Goal: Task Accomplishment & Management: Manage account settings

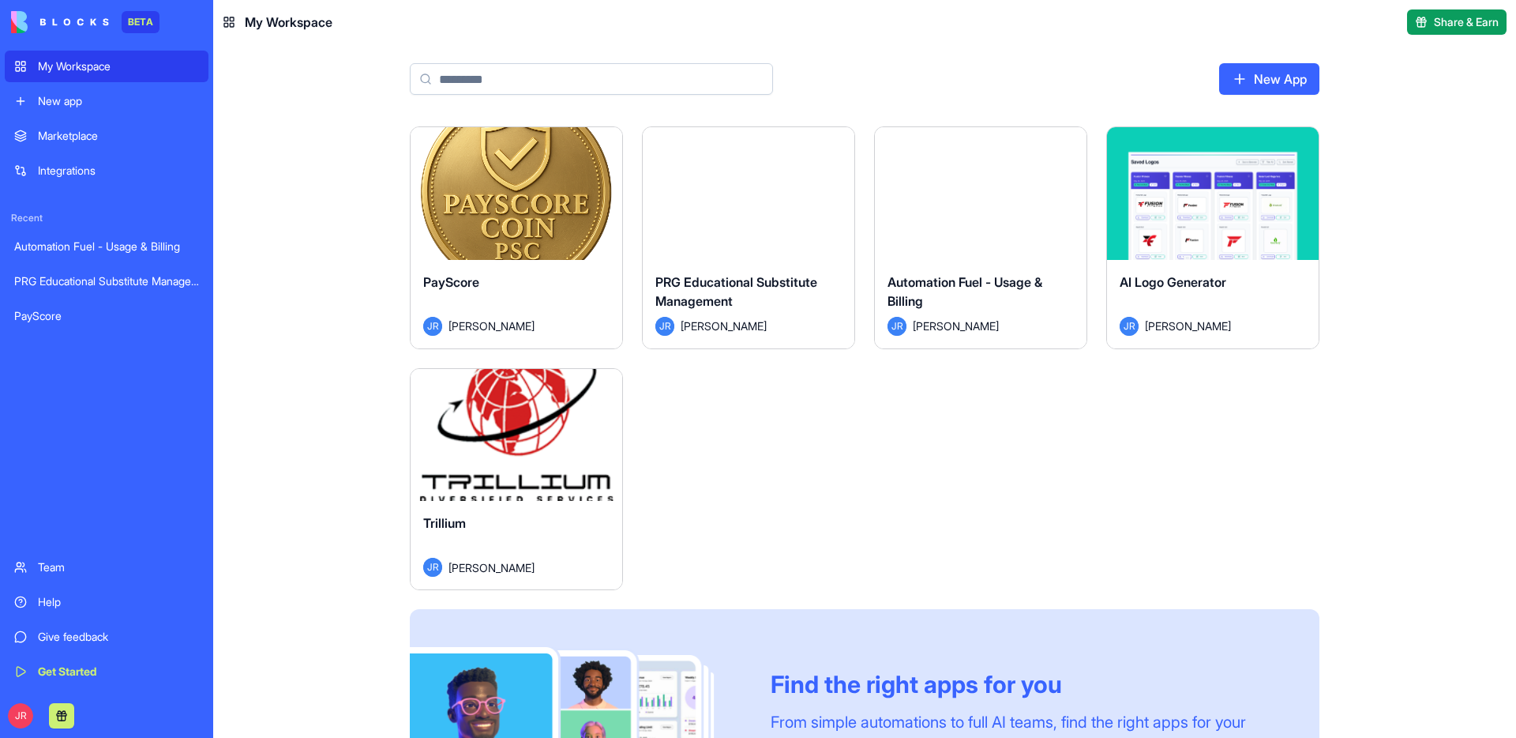
click at [566, 515] on div "Trillium" at bounding box center [516, 535] width 186 height 44
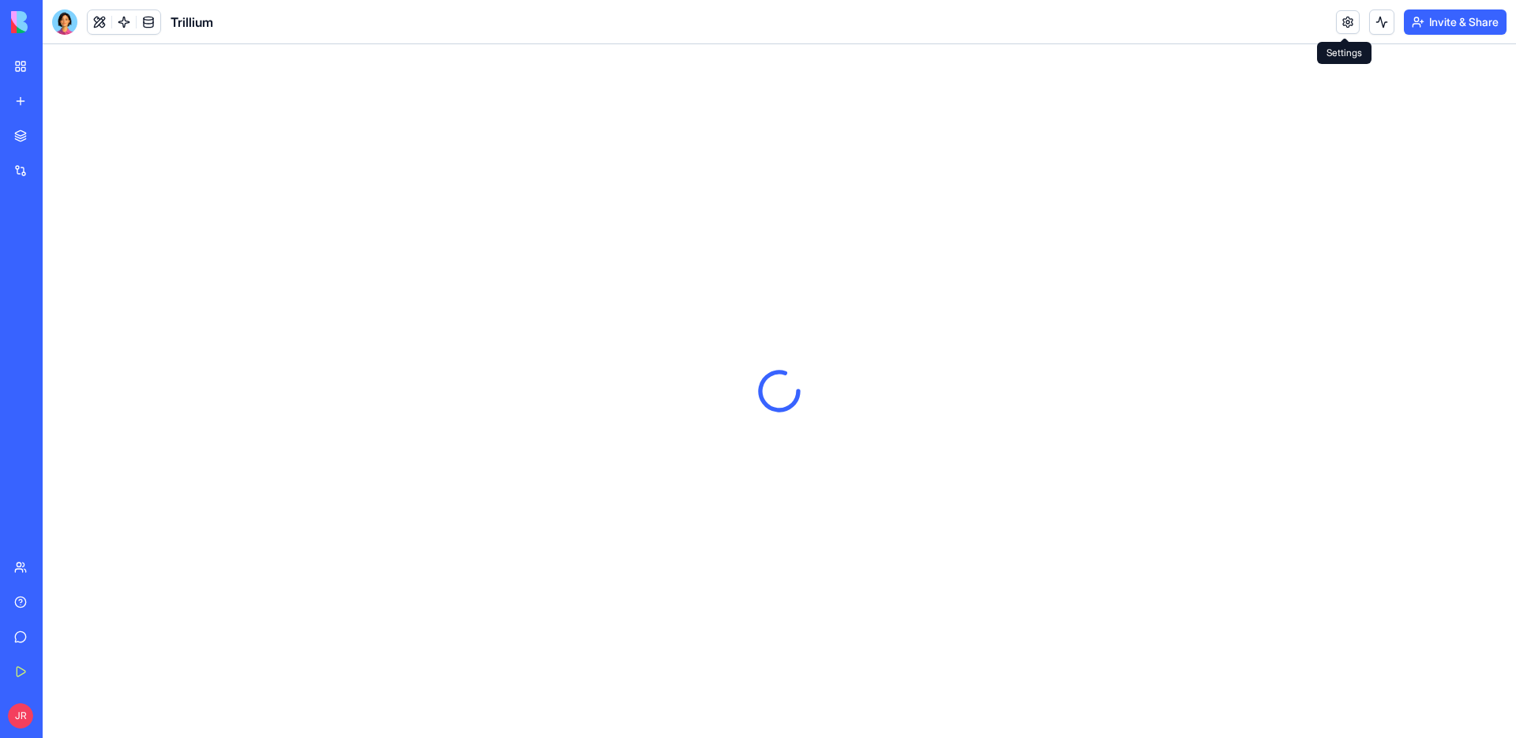
click at [1350, 30] on link at bounding box center [1348, 22] width 24 height 24
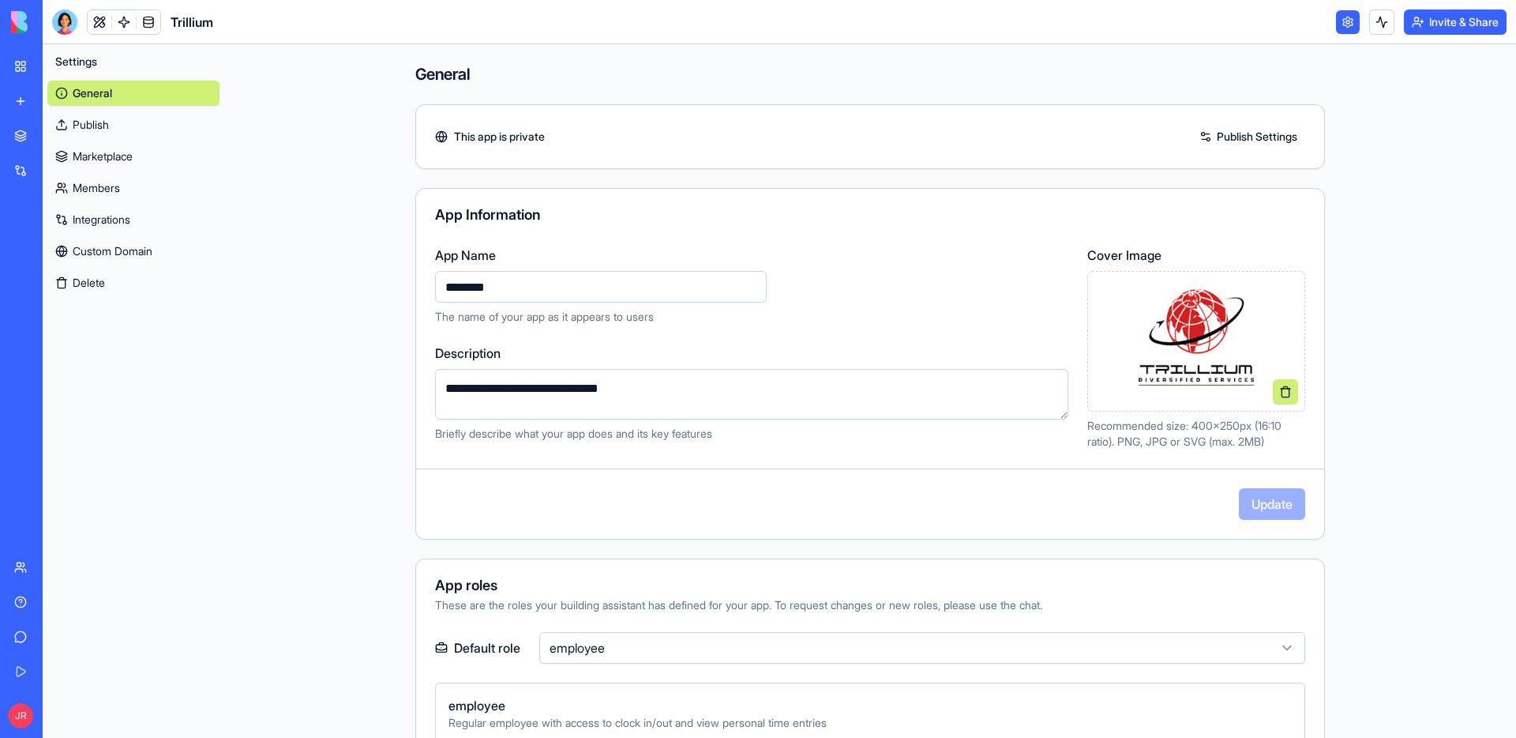
click at [145, 185] on link "Members" at bounding box center [133, 187] width 172 height 25
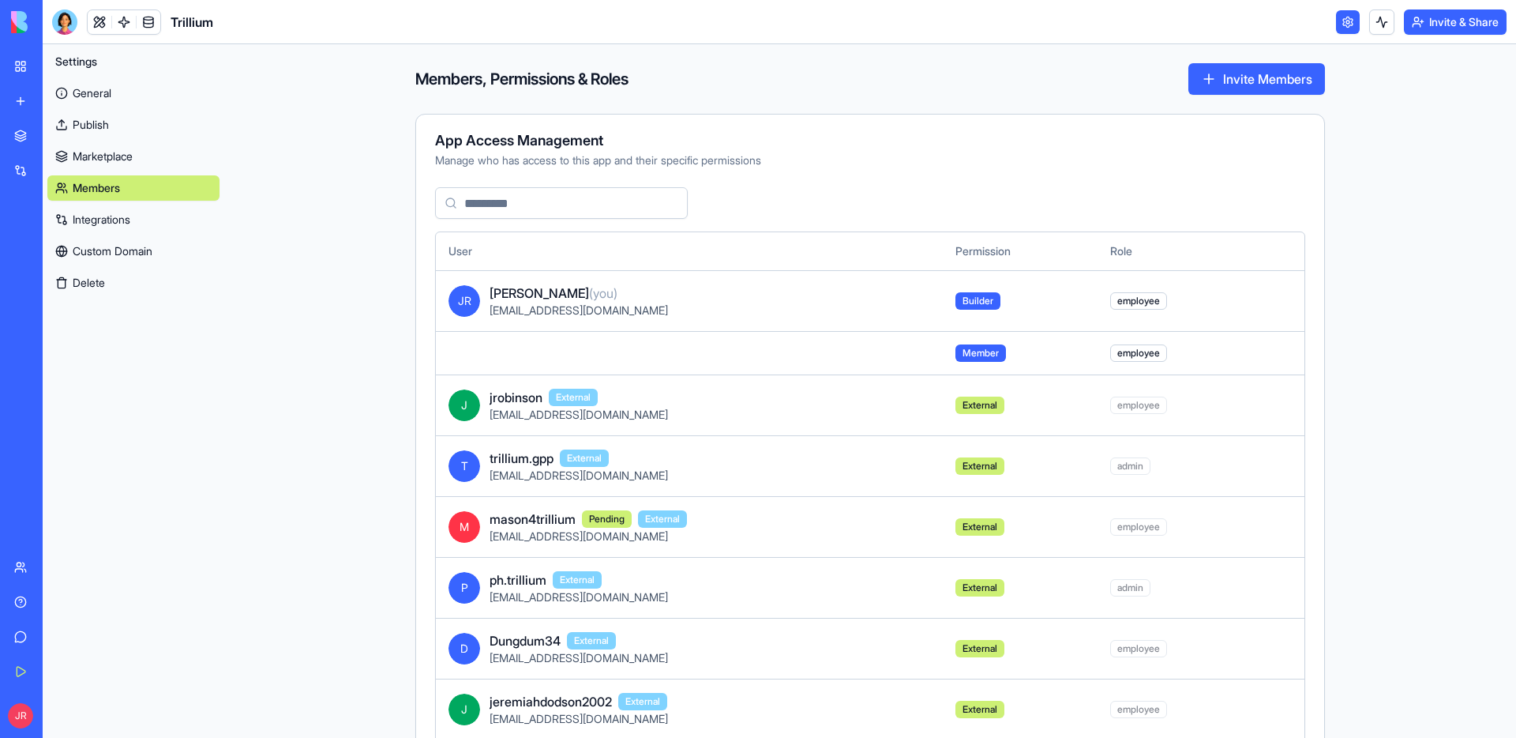
click at [537, 352] on td at bounding box center [689, 352] width 507 height 43
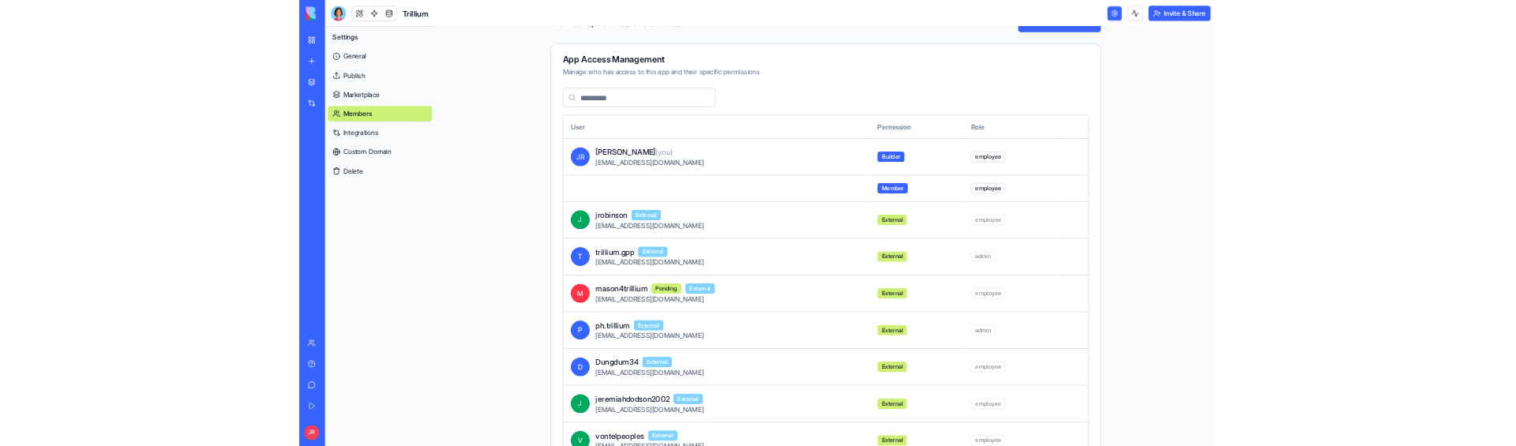
scroll to position [16, 0]
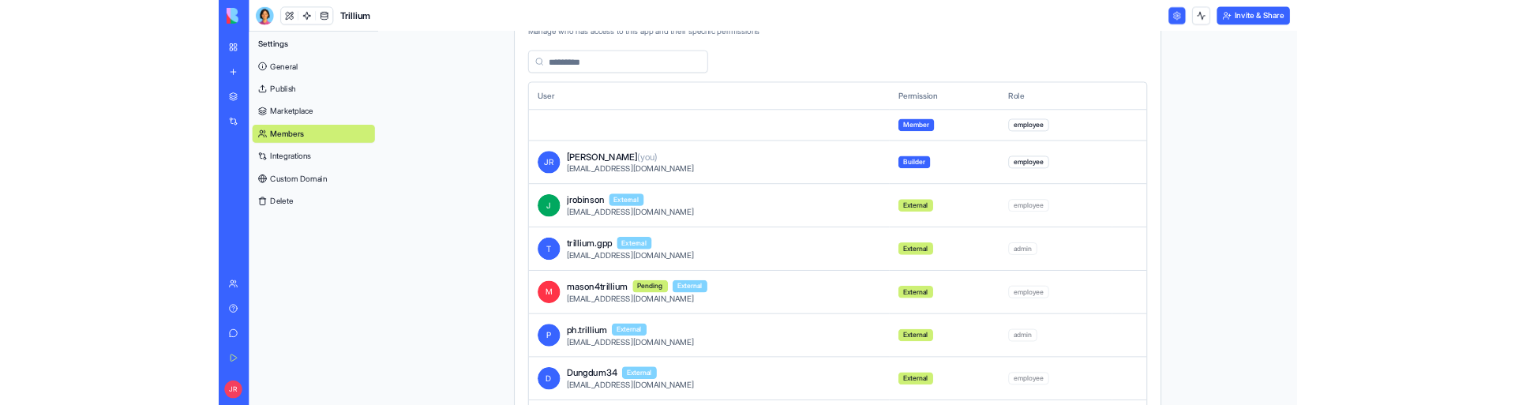
scroll to position [96, 0]
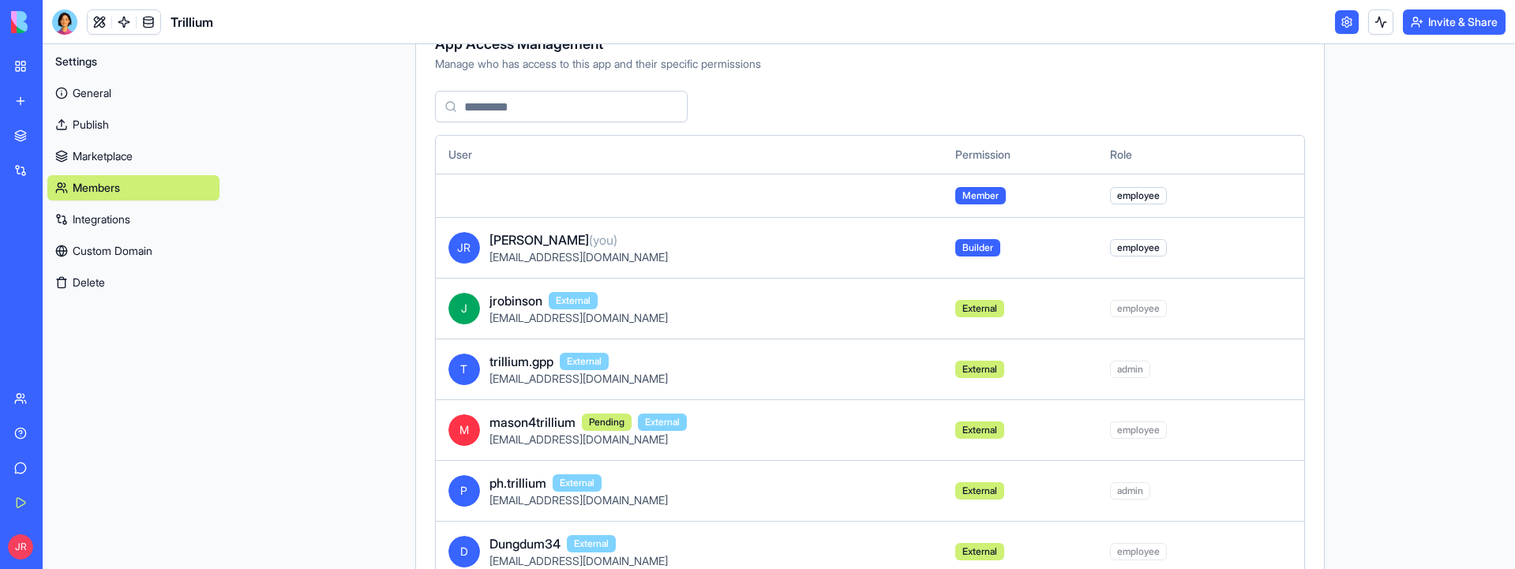
click at [463, 192] on td at bounding box center [689, 195] width 507 height 43
click at [589, 197] on td at bounding box center [689, 195] width 507 height 43
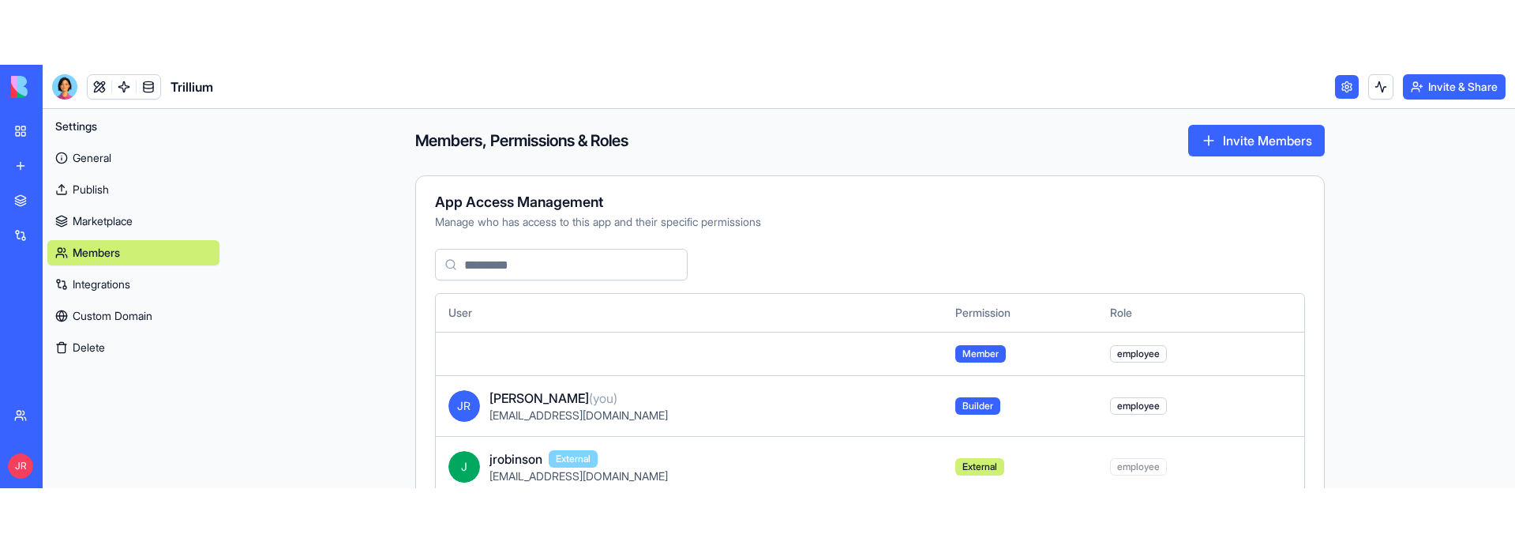
scroll to position [0, 0]
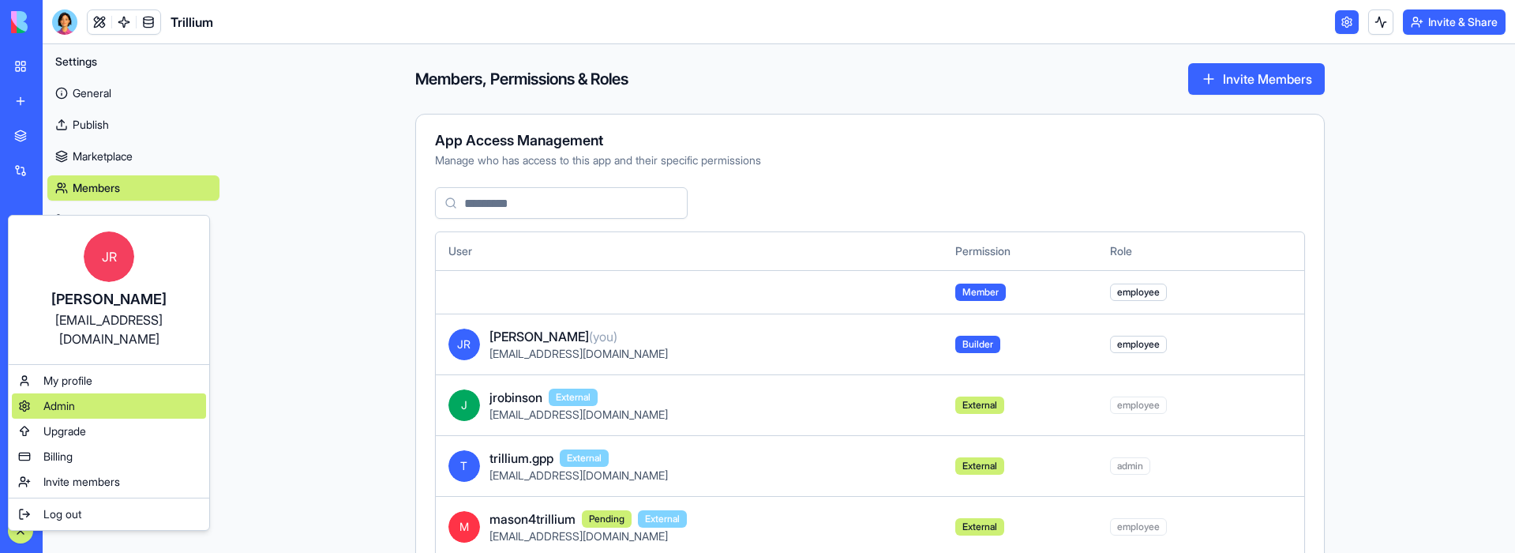
click at [70, 398] on span "Admin" at bounding box center [59, 406] width 32 height 16
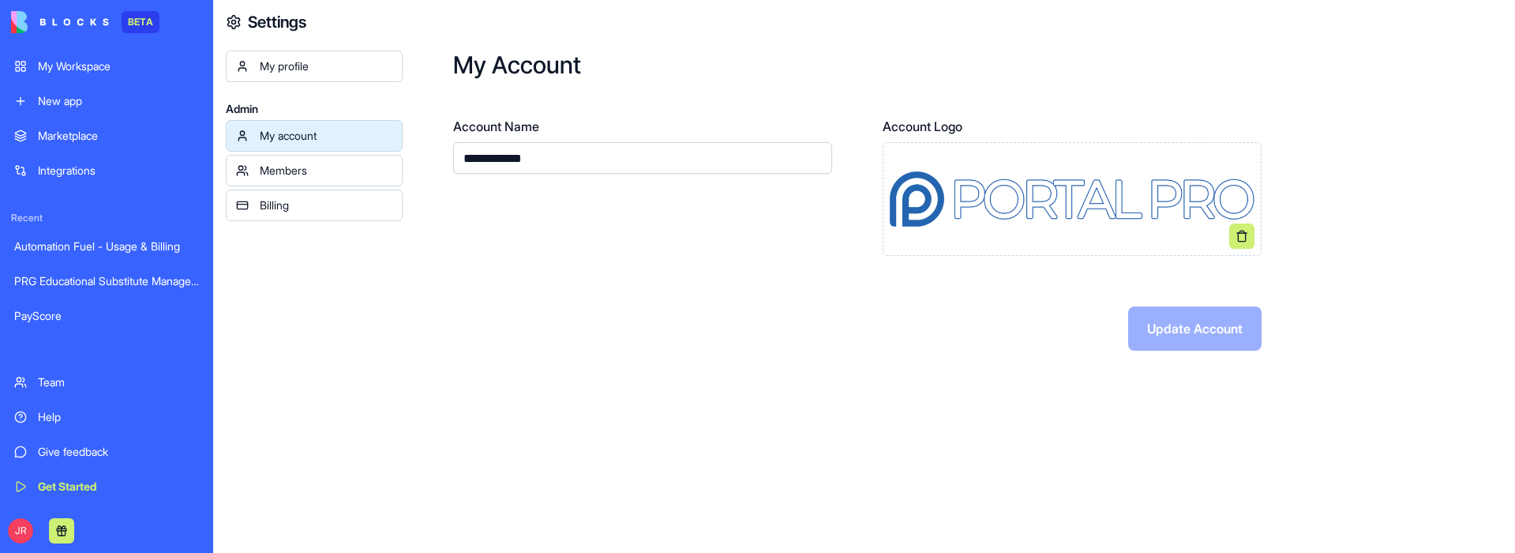
click at [299, 172] on div "Members" at bounding box center [326, 171] width 133 height 16
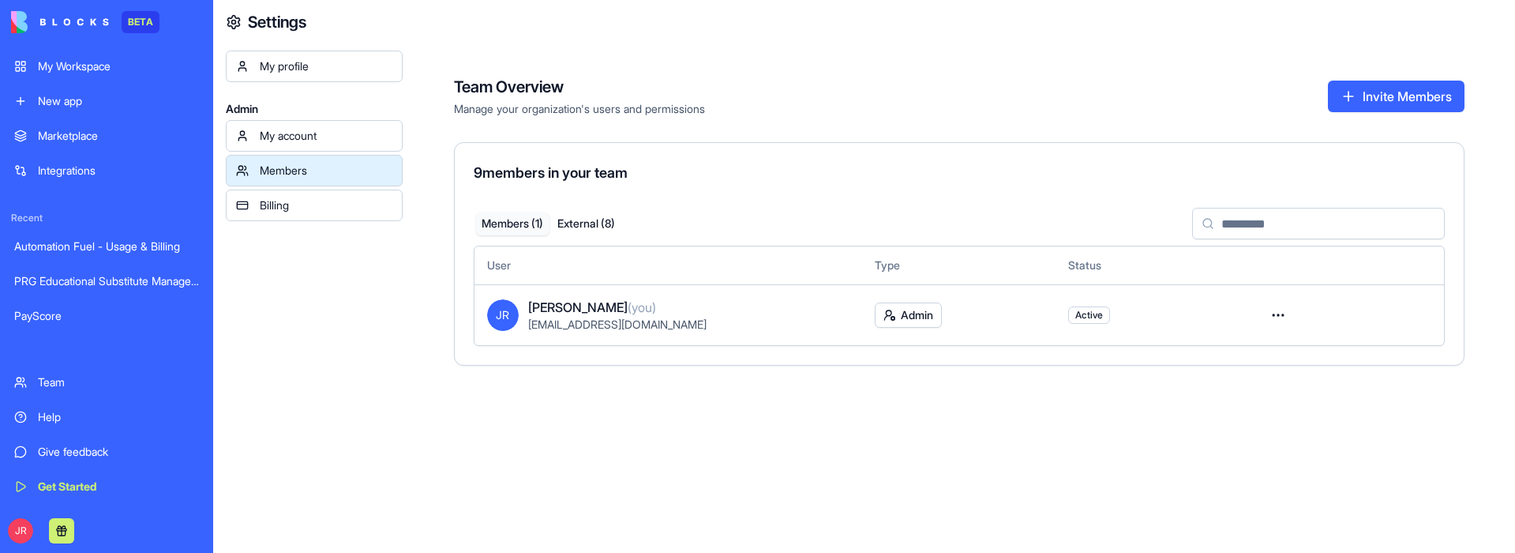
click at [604, 221] on button "External ( 8 )" at bounding box center [587, 223] width 74 height 23
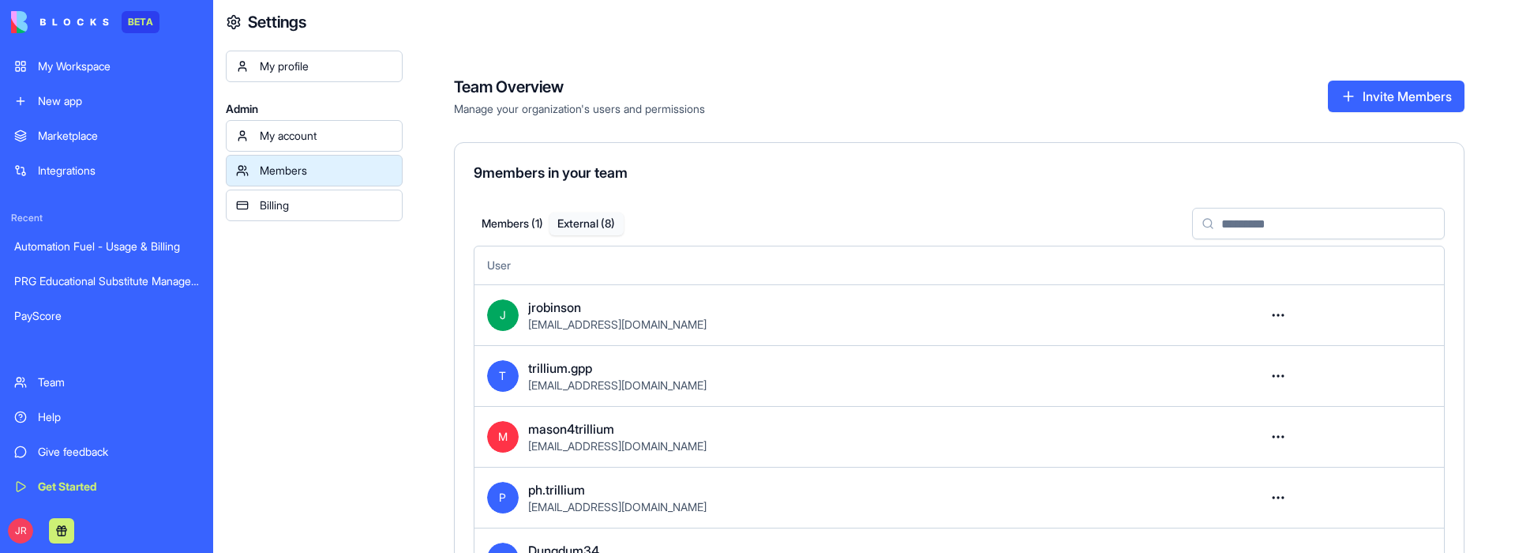
click at [523, 223] on button "Members ( 1 )" at bounding box center [513, 223] width 74 height 23
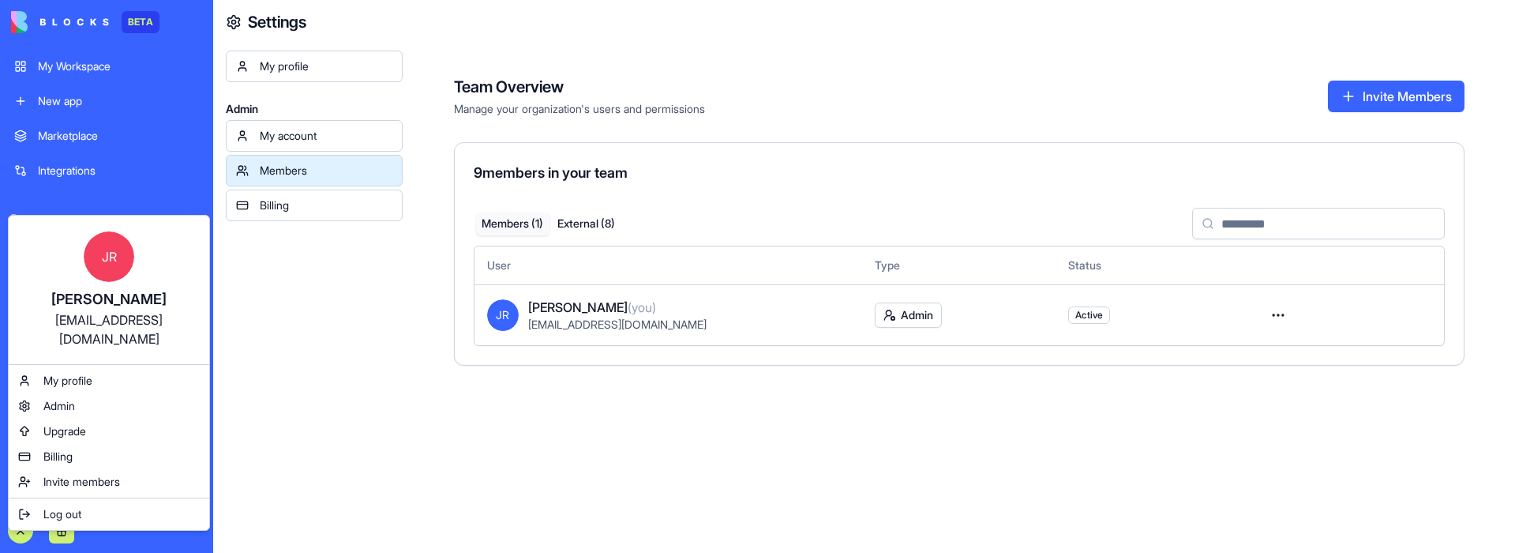
drag, startPoint x: 302, startPoint y: 311, endPoint x: 287, endPoint y: 277, distance: 37.4
click at [302, 311] on html "BETA My Workspace New app Marketplace Integrations Recent Automation Fuel - Usa…" at bounding box center [757, 276] width 1515 height 553
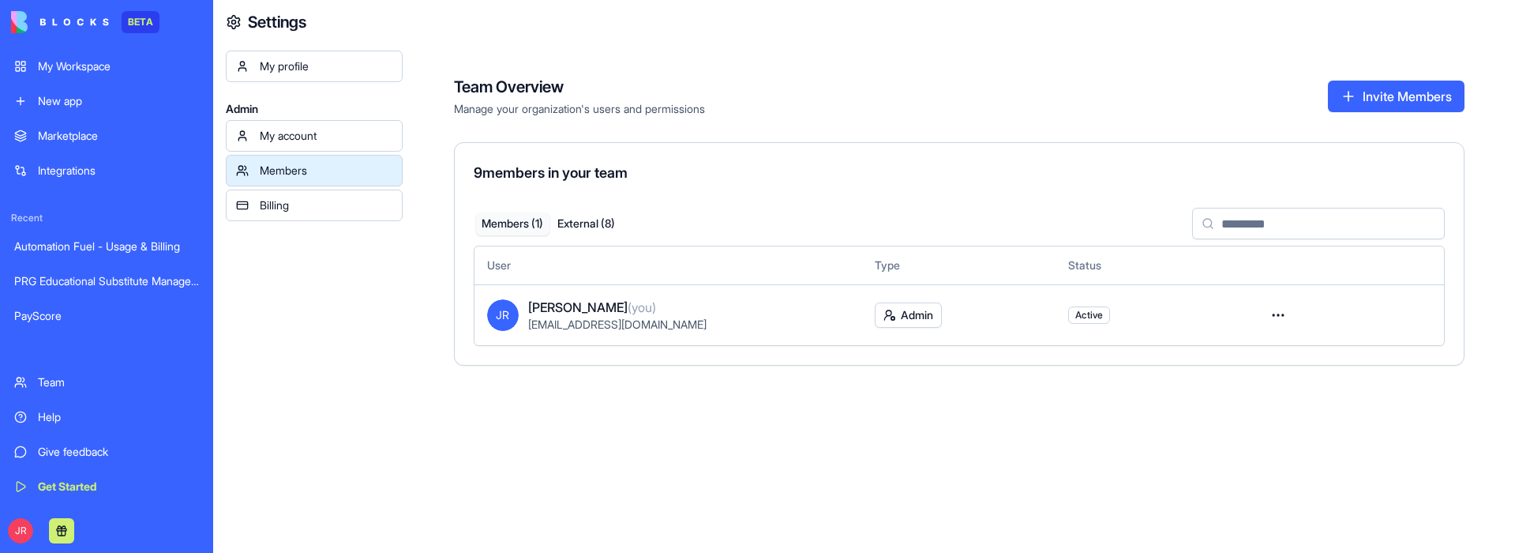
click at [114, 64] on div "My Workspace" at bounding box center [118, 66] width 161 height 16
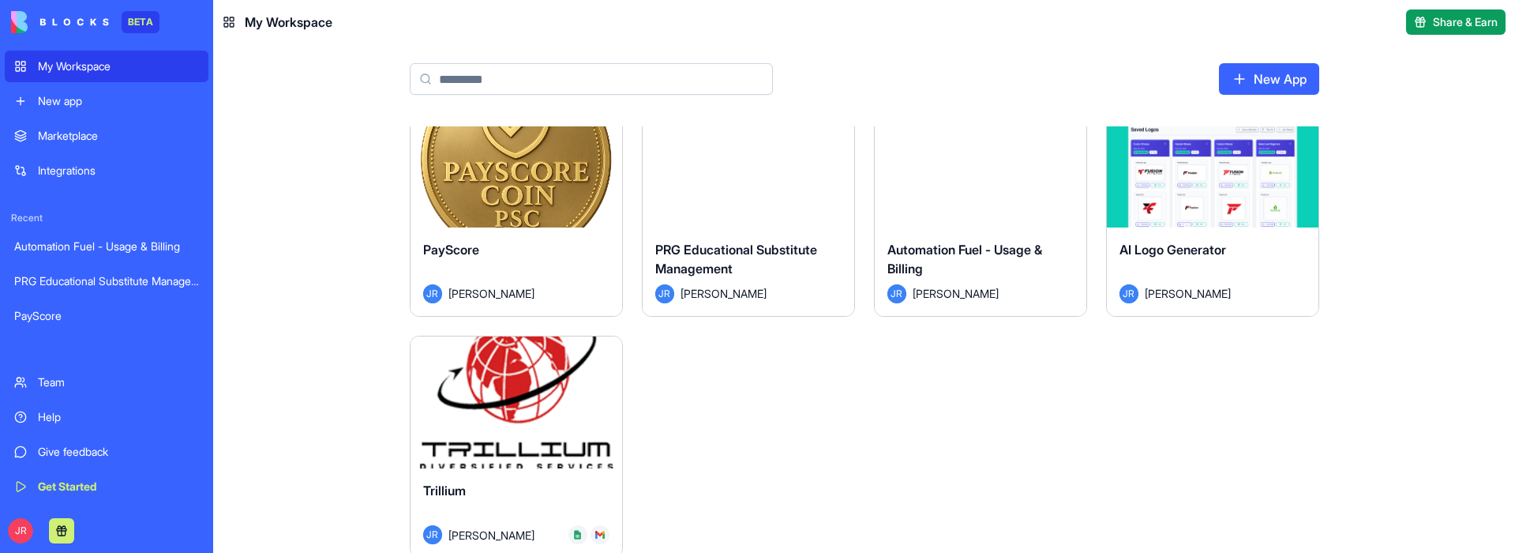
scroll to position [53, 0]
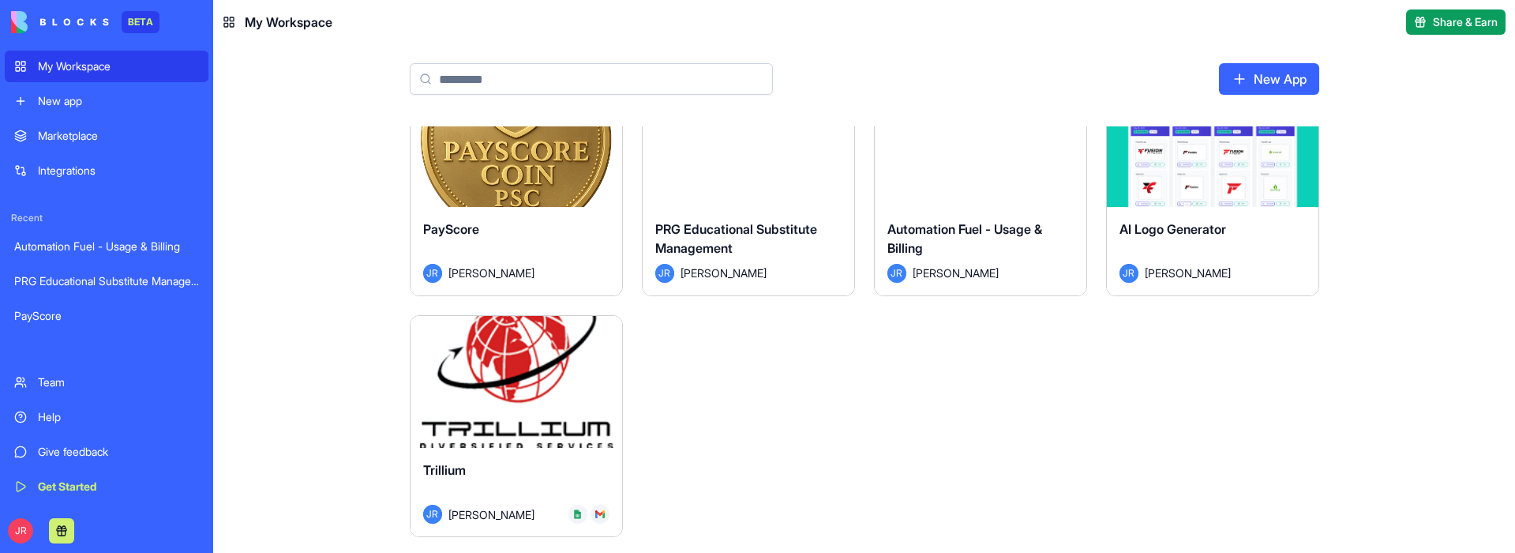
click at [554, 445] on div "Trillium" at bounding box center [516, 482] width 186 height 44
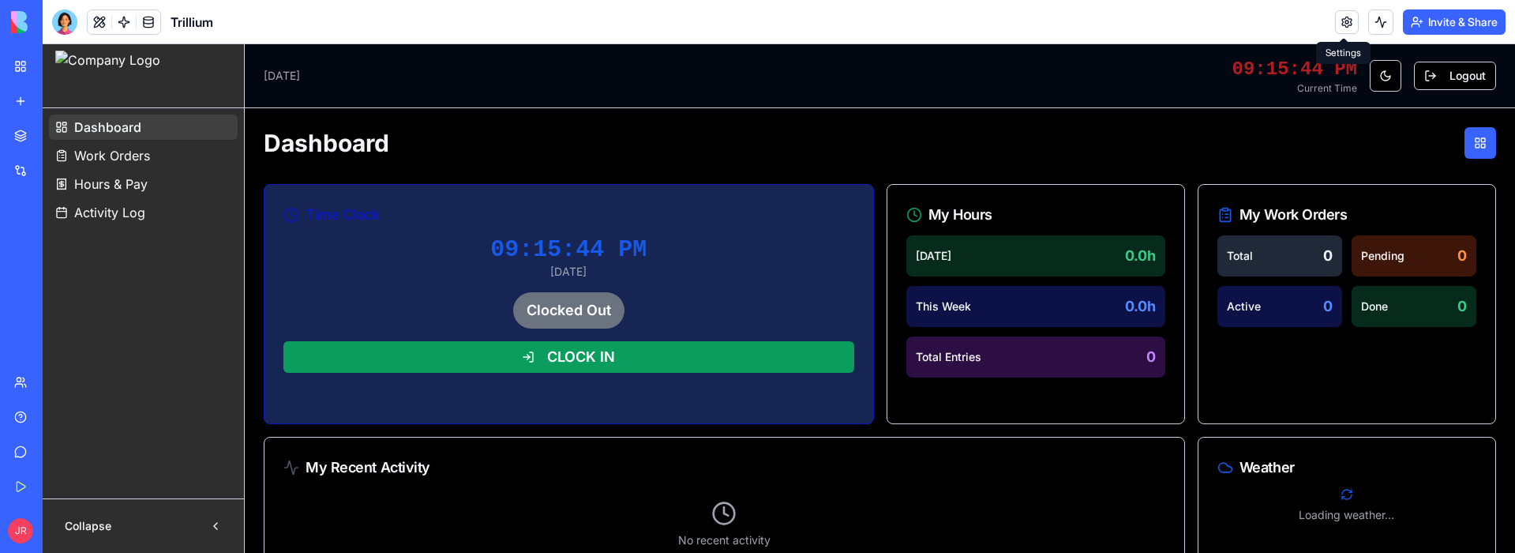
click at [1338, 24] on link at bounding box center [1347, 22] width 24 height 24
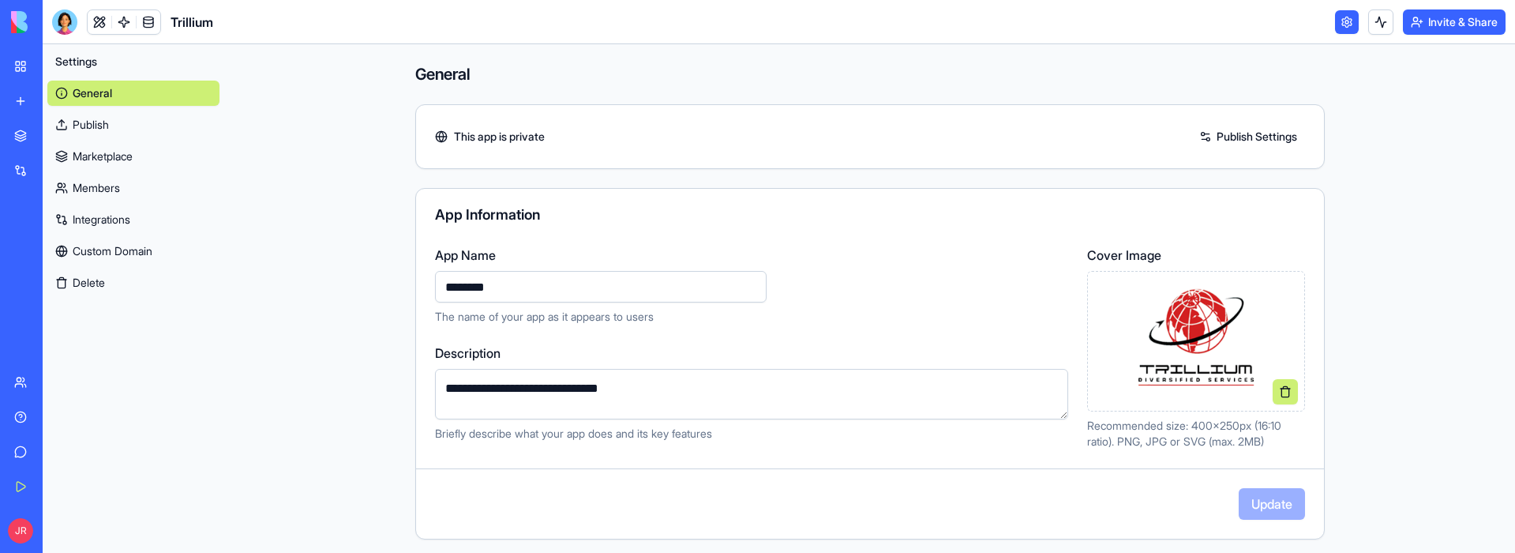
click at [89, 188] on link "Members" at bounding box center [133, 187] width 172 height 25
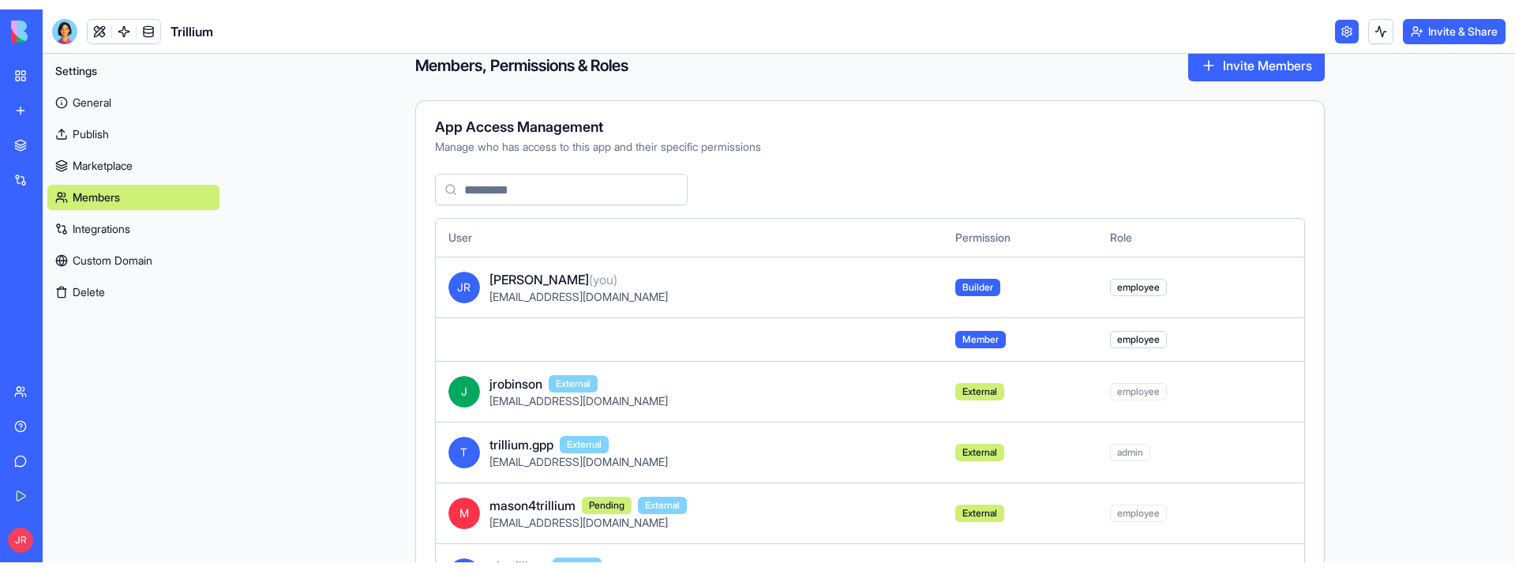
scroll to position [33, 0]
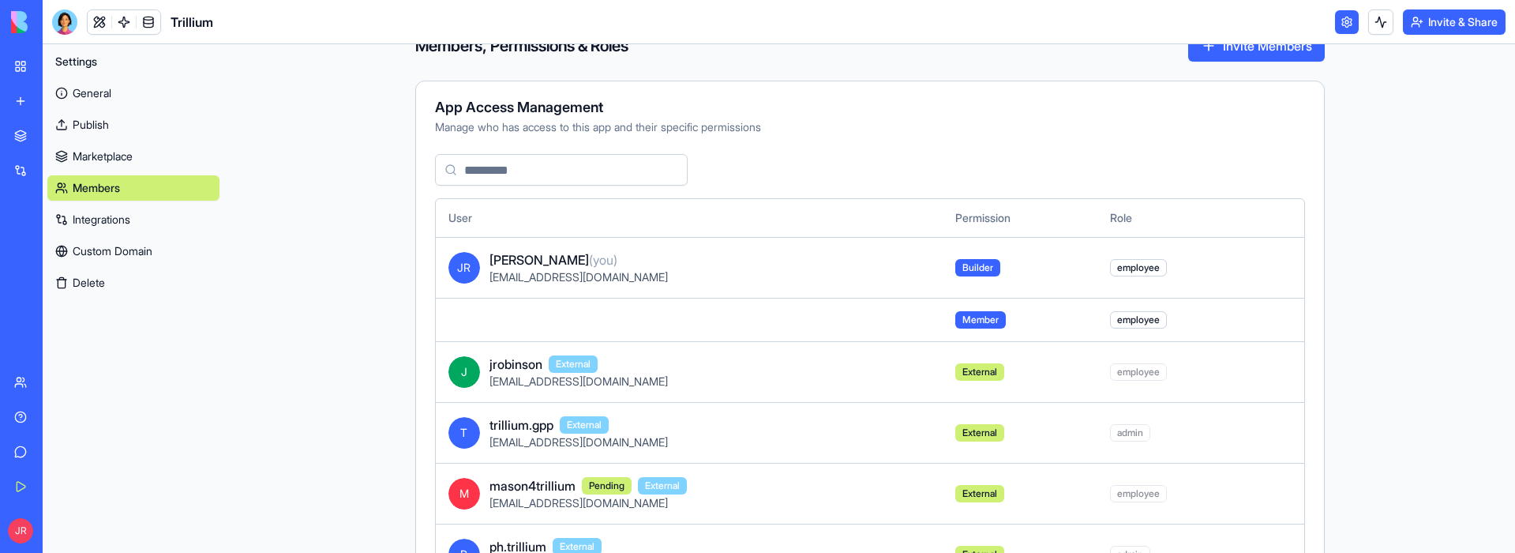
click at [505, 325] on td at bounding box center [689, 319] width 507 height 43
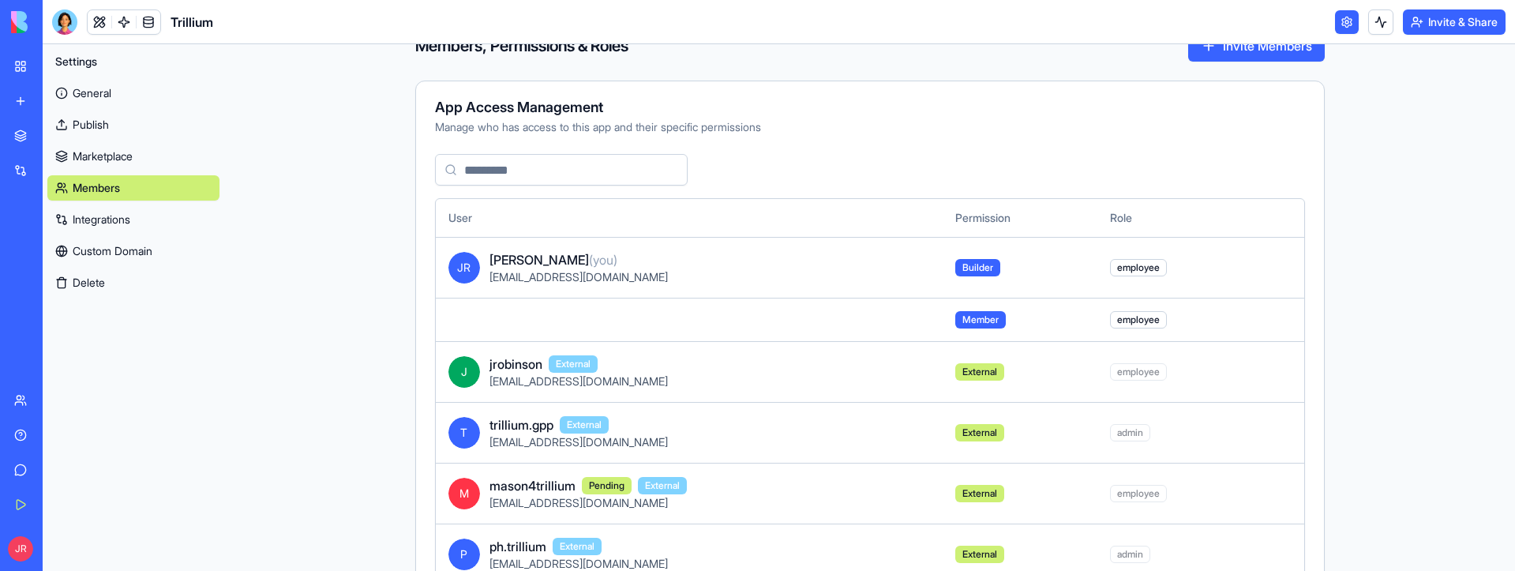
click at [439, 311] on td at bounding box center [689, 319] width 507 height 43
drag, startPoint x: 442, startPoint y: 317, endPoint x: 1278, endPoint y: 317, distance: 835.5
click at [1278, 317] on tr "Member employee" at bounding box center [870, 319] width 869 height 43
click at [1278, 317] on td at bounding box center [1280, 319] width 49 height 43
drag, startPoint x: 1256, startPoint y: 317, endPoint x: 449, endPoint y: 326, distance: 807.1
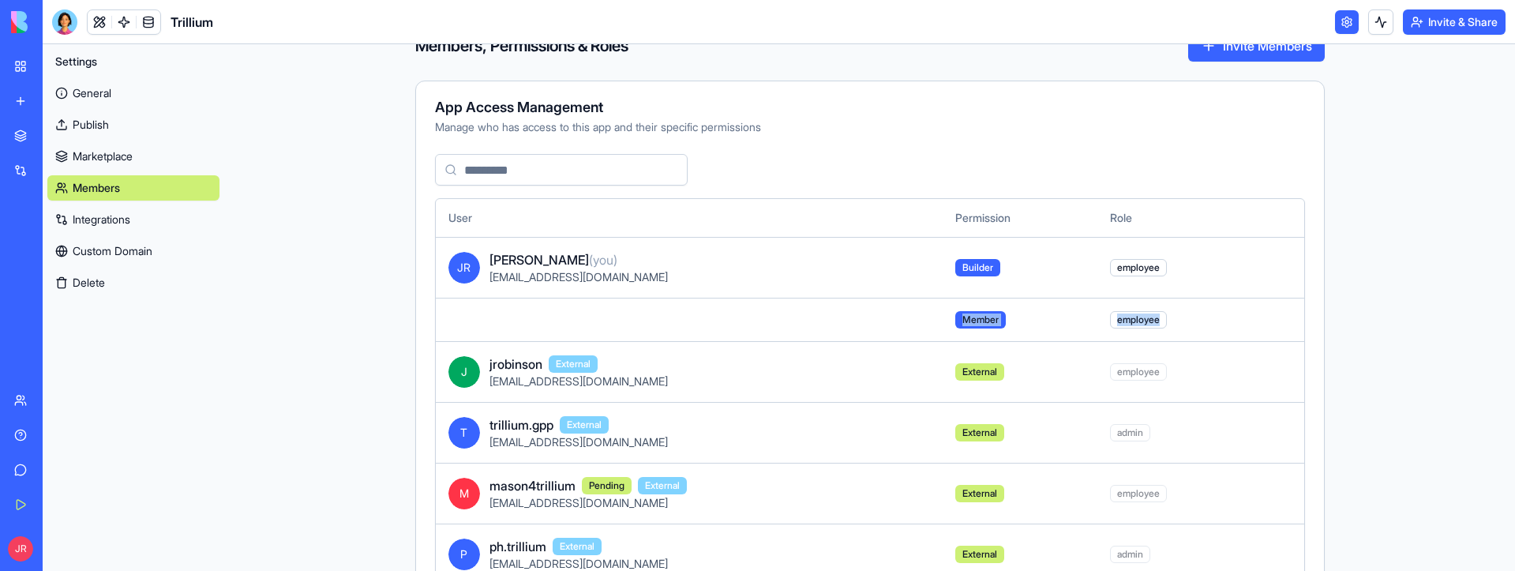
click at [449, 326] on tr "Member employee" at bounding box center [870, 319] width 869 height 43
click at [478, 319] on td at bounding box center [689, 319] width 507 height 43
drag, startPoint x: 517, startPoint y: 317, endPoint x: 544, endPoint y: 317, distance: 26.8
click at [518, 317] on td at bounding box center [689, 319] width 507 height 43
click at [595, 315] on td at bounding box center [689, 319] width 507 height 43
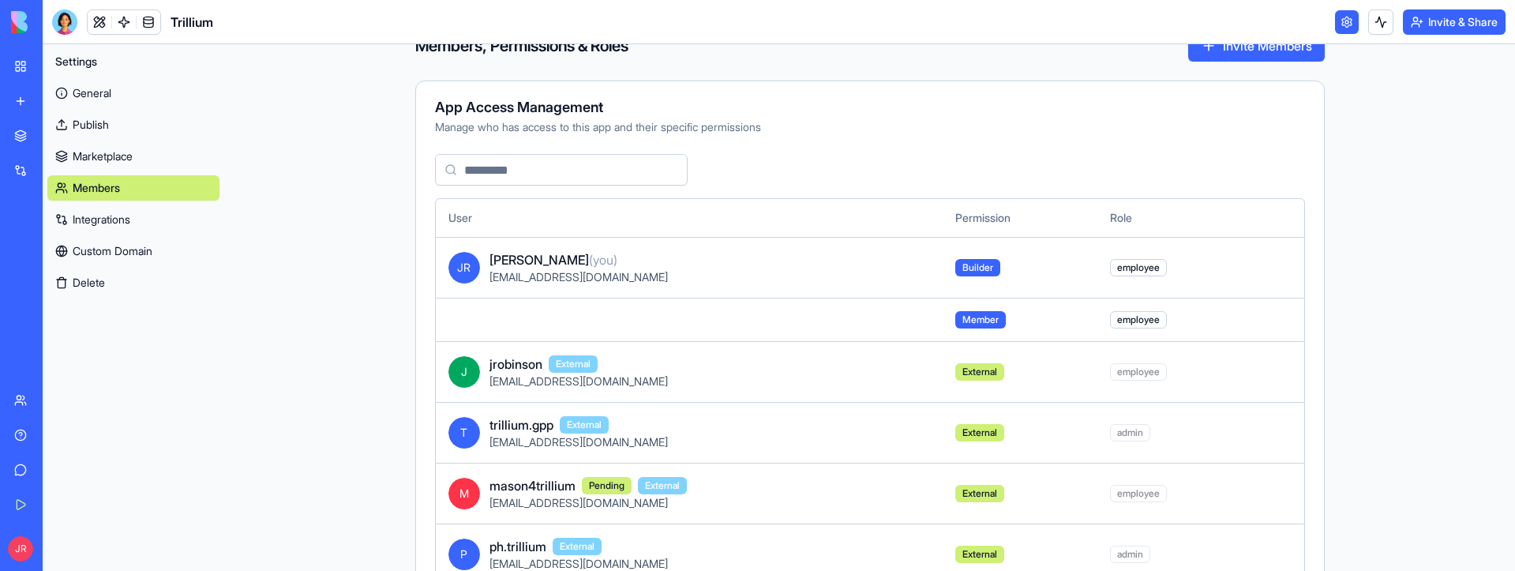
click at [974, 321] on span "Member" at bounding box center [980, 319] width 51 height 17
click at [277, 418] on main "Members, Permissions & Roles Invite Members App Access Management Manage who ha…" at bounding box center [869, 307] width 1291 height 527
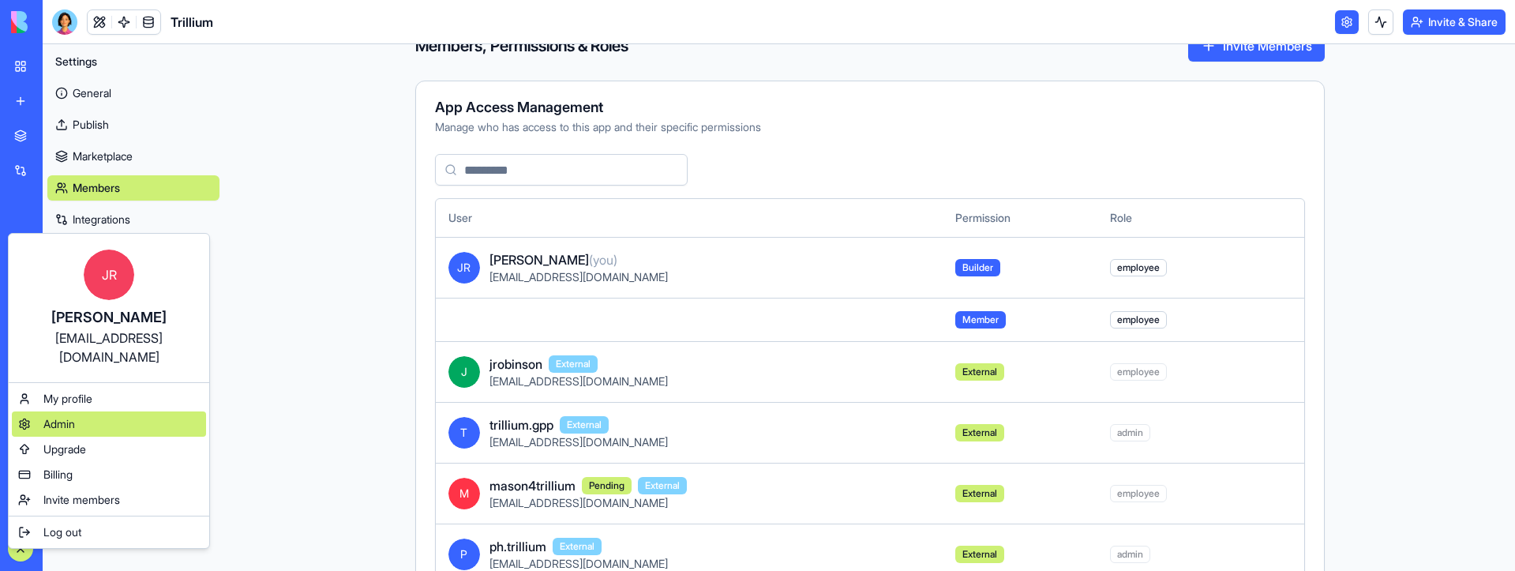
click at [73, 416] on span "Admin" at bounding box center [59, 424] width 32 height 16
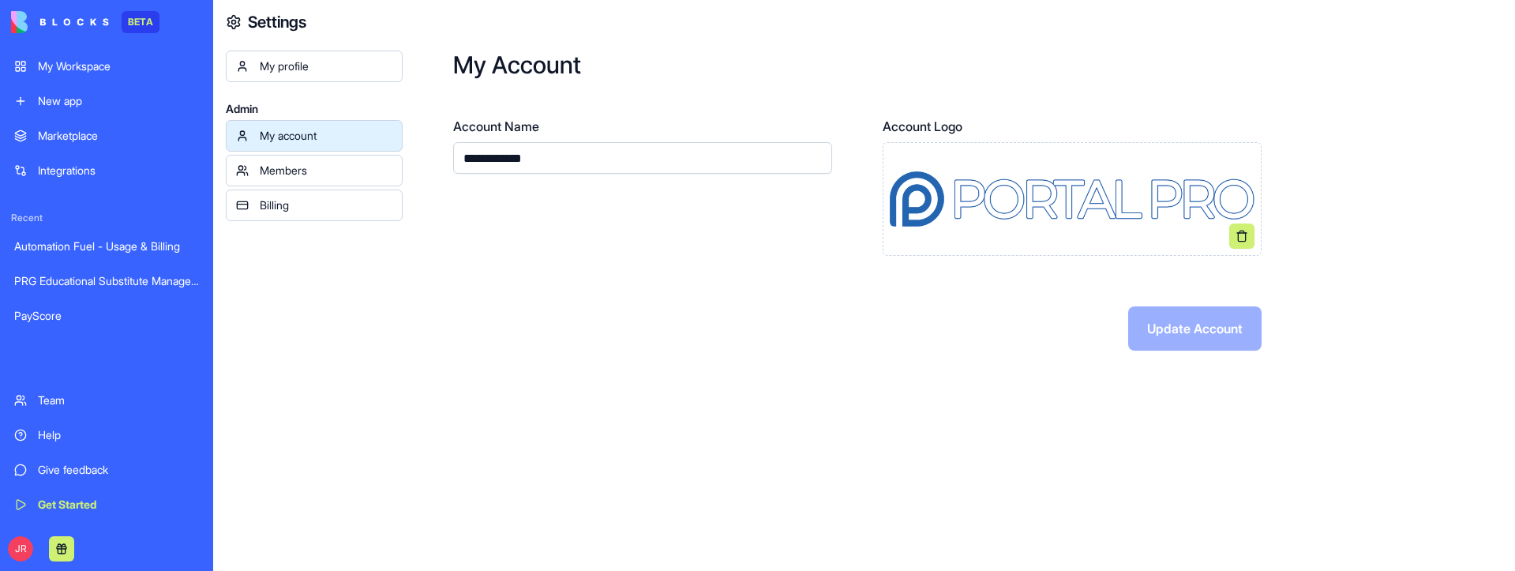
click at [283, 163] on div "Members" at bounding box center [326, 171] width 133 height 16
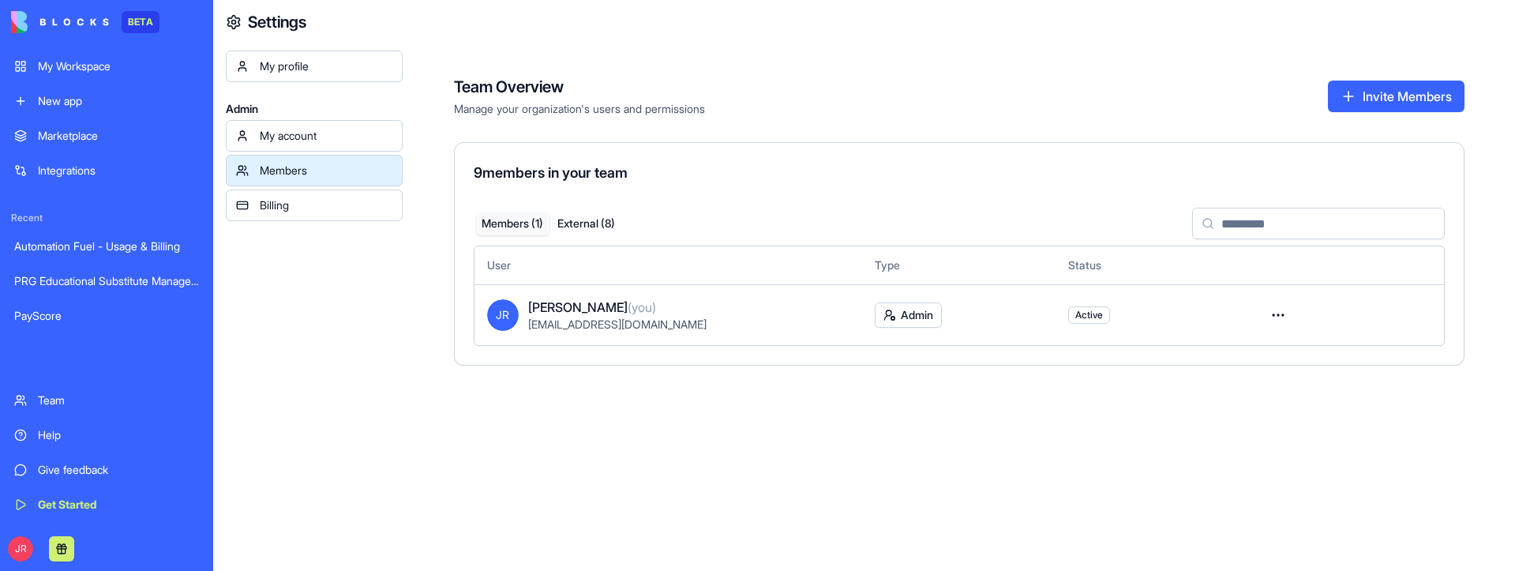
click at [624, 225] on button "External ( 8 )" at bounding box center [587, 223] width 74 height 23
click at [536, 218] on button "Members ( 1 )" at bounding box center [513, 223] width 74 height 23
click at [598, 221] on button "External ( 8 )" at bounding box center [587, 223] width 74 height 23
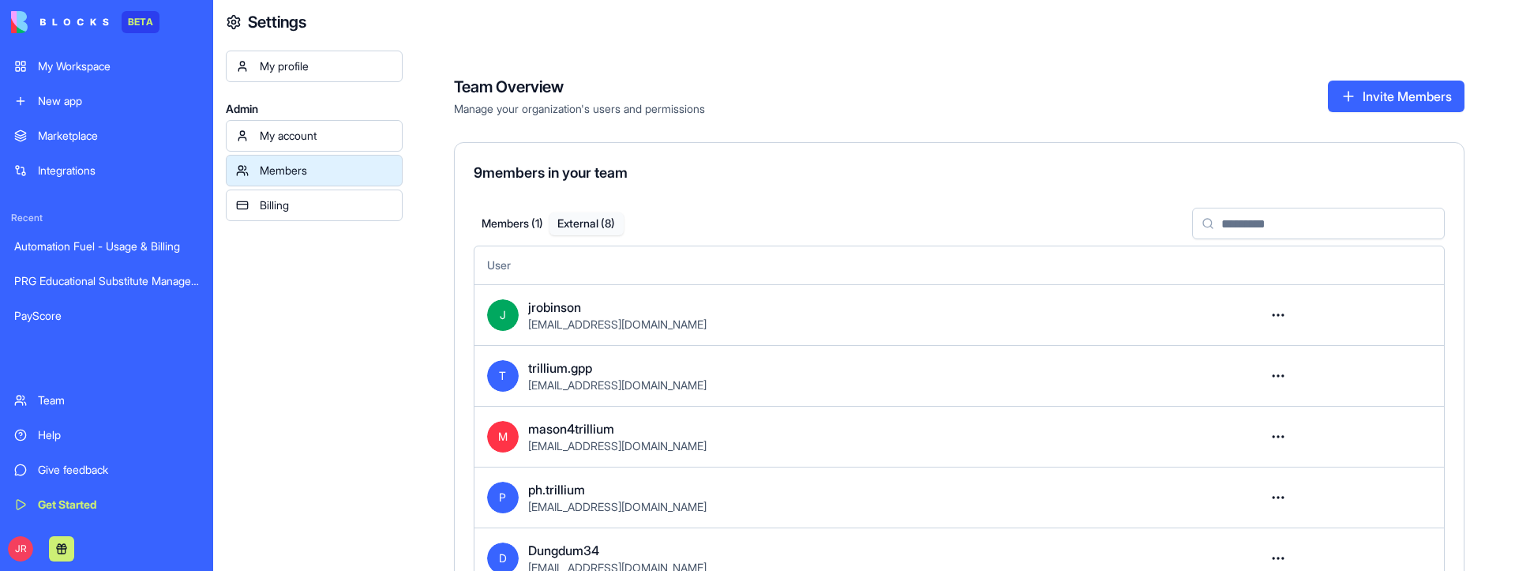
click at [533, 222] on button "Members ( 1 )" at bounding box center [513, 223] width 74 height 23
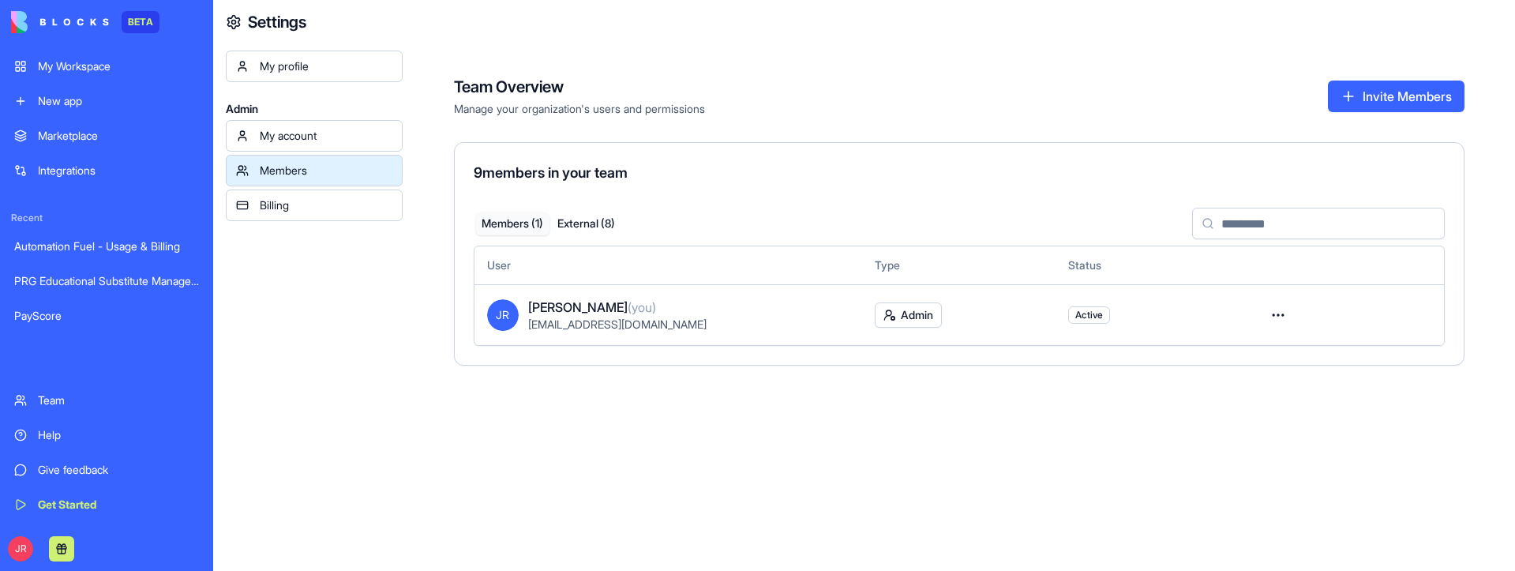
click at [603, 222] on button "External ( 8 )" at bounding box center [587, 223] width 74 height 23
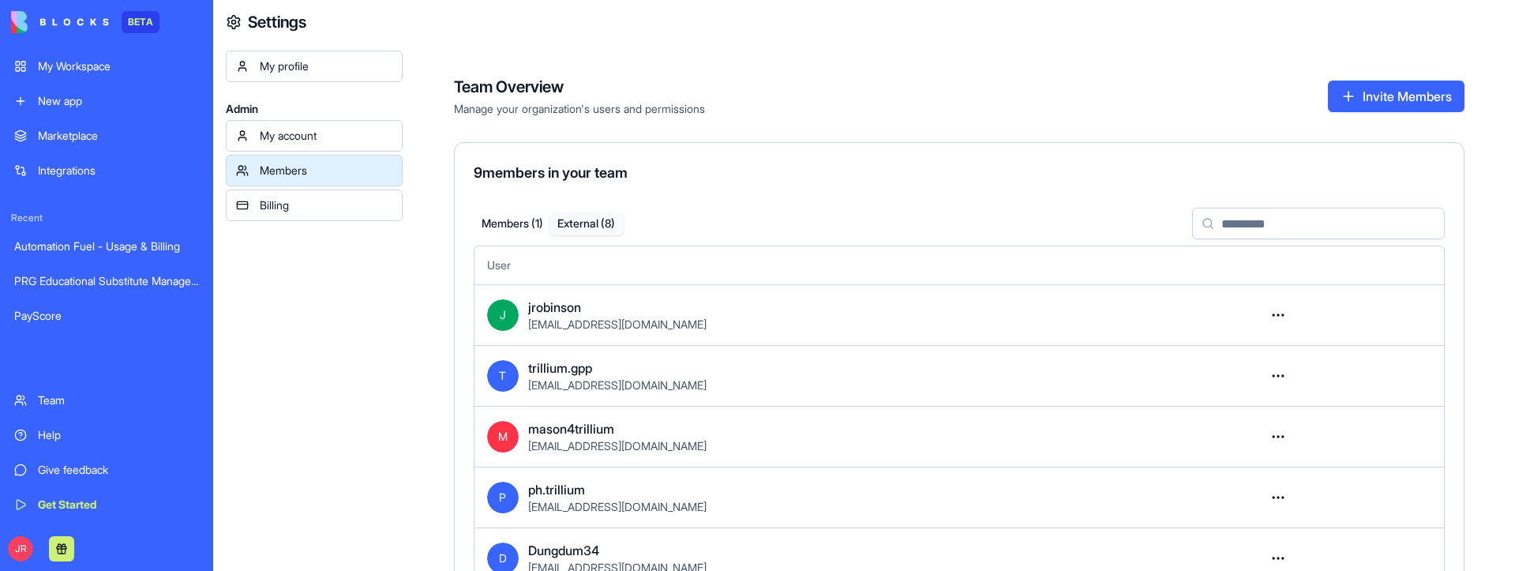
drag, startPoint x: 529, startPoint y: 225, endPoint x: 538, endPoint y: 225, distance: 8.7
click at [529, 225] on button "Members ( 1 )" at bounding box center [513, 223] width 74 height 23
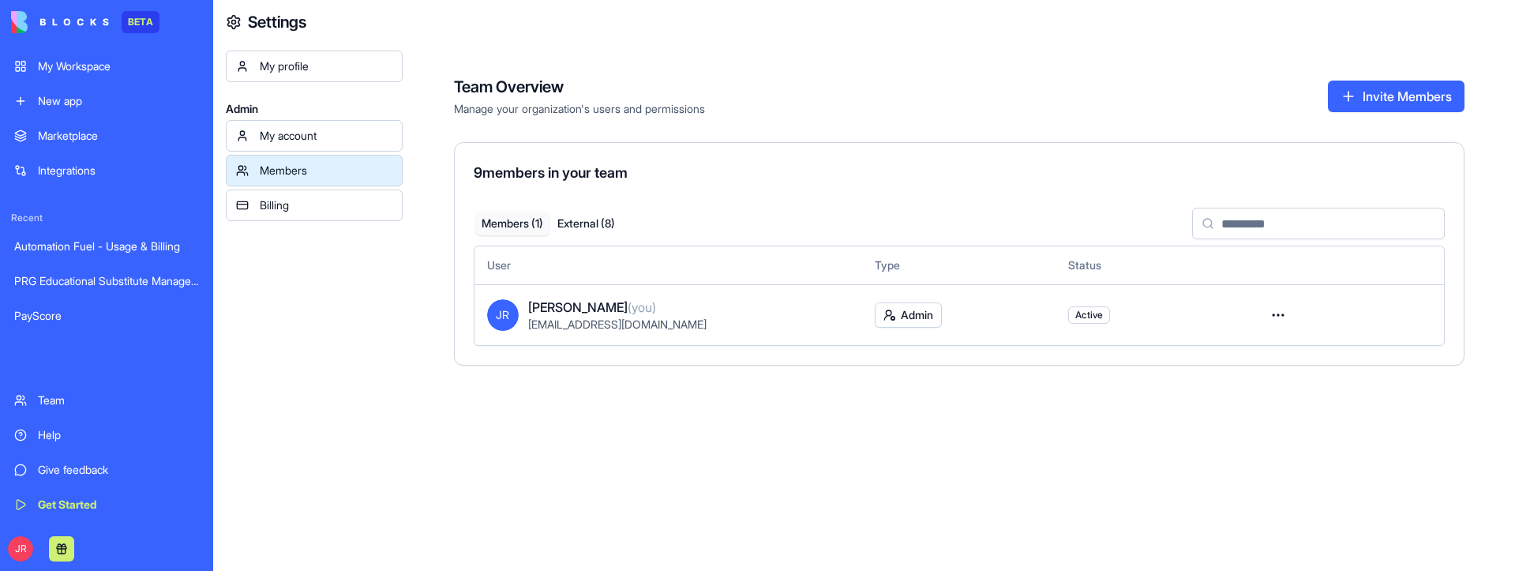
click at [599, 221] on button "External ( 8 )" at bounding box center [587, 223] width 74 height 23
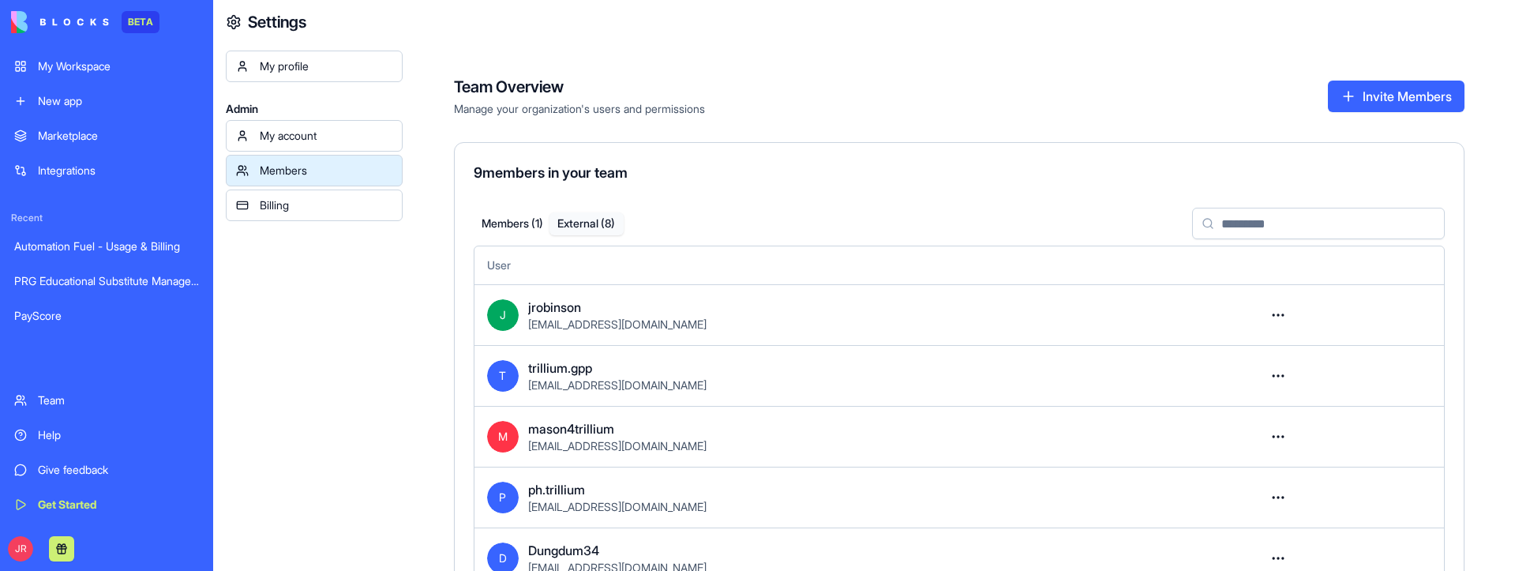
click at [70, 73] on div "My Workspace" at bounding box center [118, 66] width 161 height 16
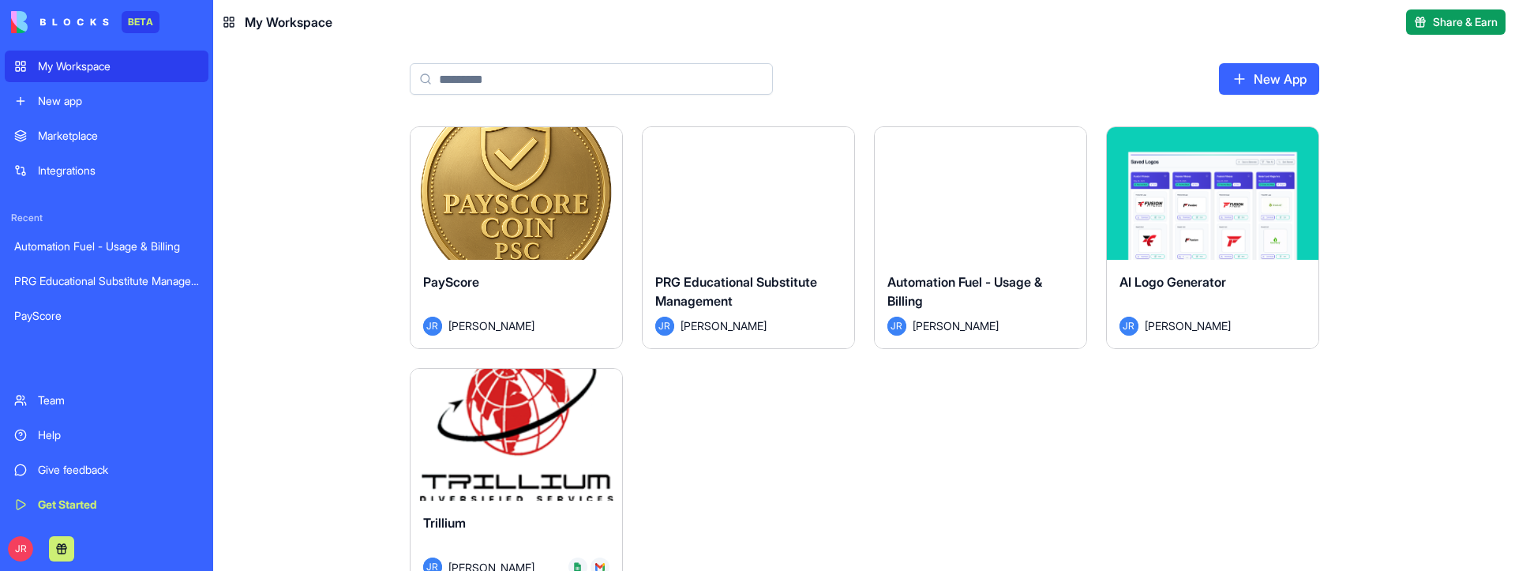
click at [571, 445] on div "Trillium" at bounding box center [516, 535] width 186 height 44
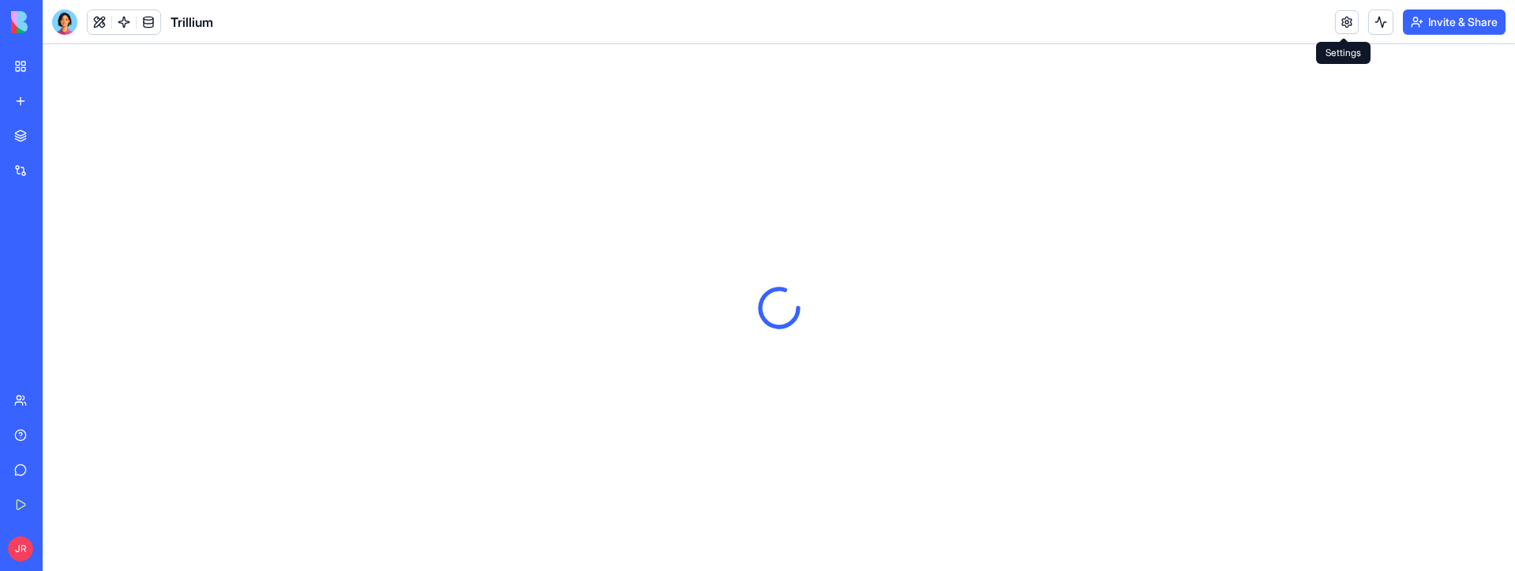
click at [1343, 20] on link at bounding box center [1347, 22] width 24 height 24
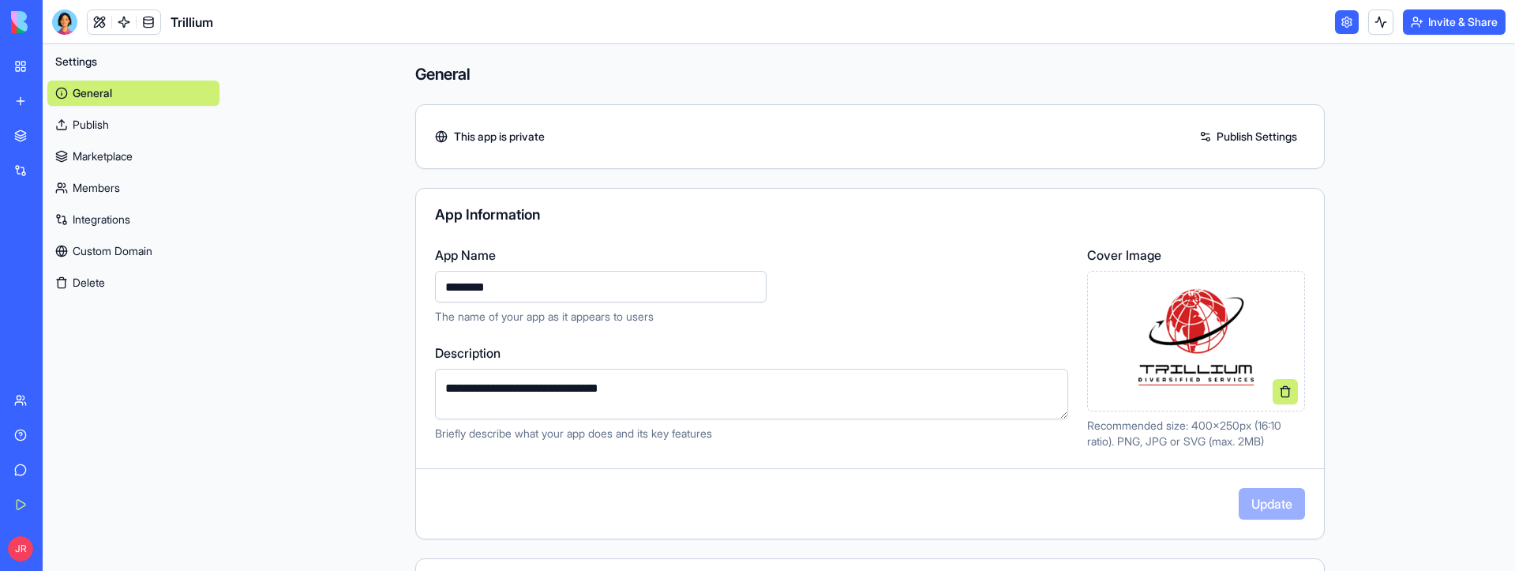
click at [127, 188] on link "Members" at bounding box center [133, 187] width 172 height 25
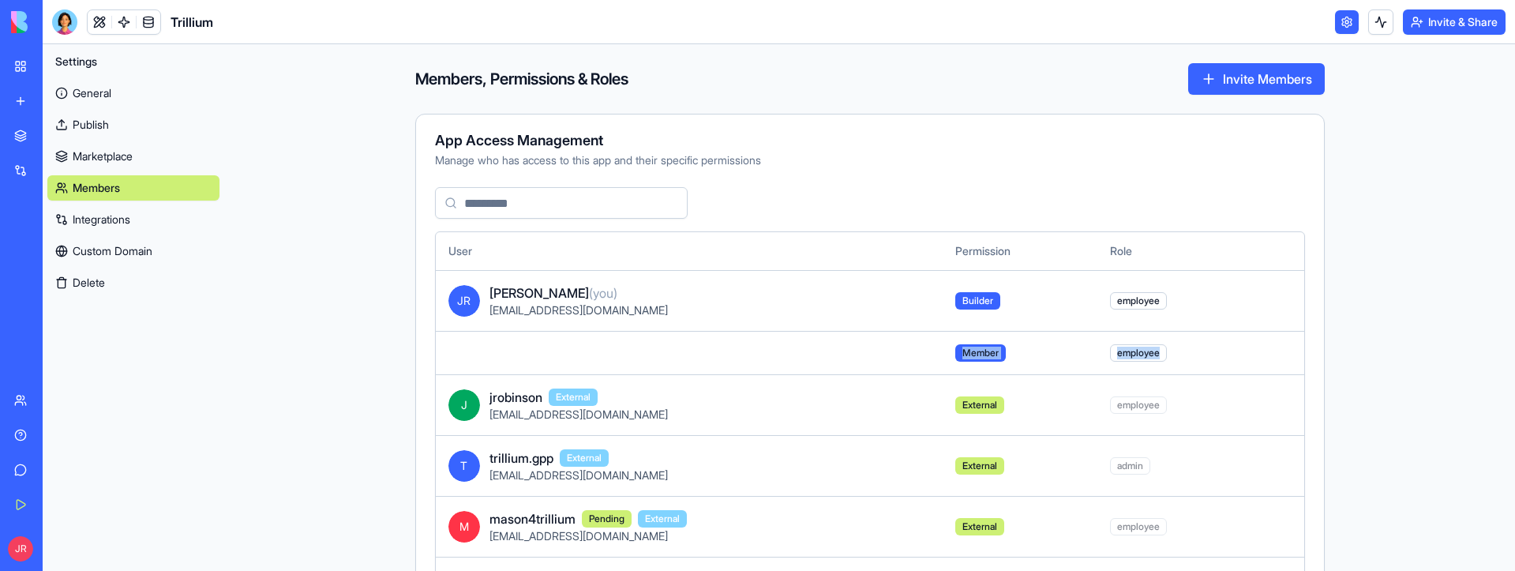
drag, startPoint x: 450, startPoint y: 351, endPoint x: 1197, endPoint y: 354, distance: 747.0
click at [1197, 354] on tr "Member employee" at bounding box center [870, 352] width 869 height 43
click at [858, 355] on td at bounding box center [689, 352] width 507 height 43
click at [674, 360] on td at bounding box center [689, 352] width 507 height 43
click at [520, 357] on td at bounding box center [689, 352] width 507 height 43
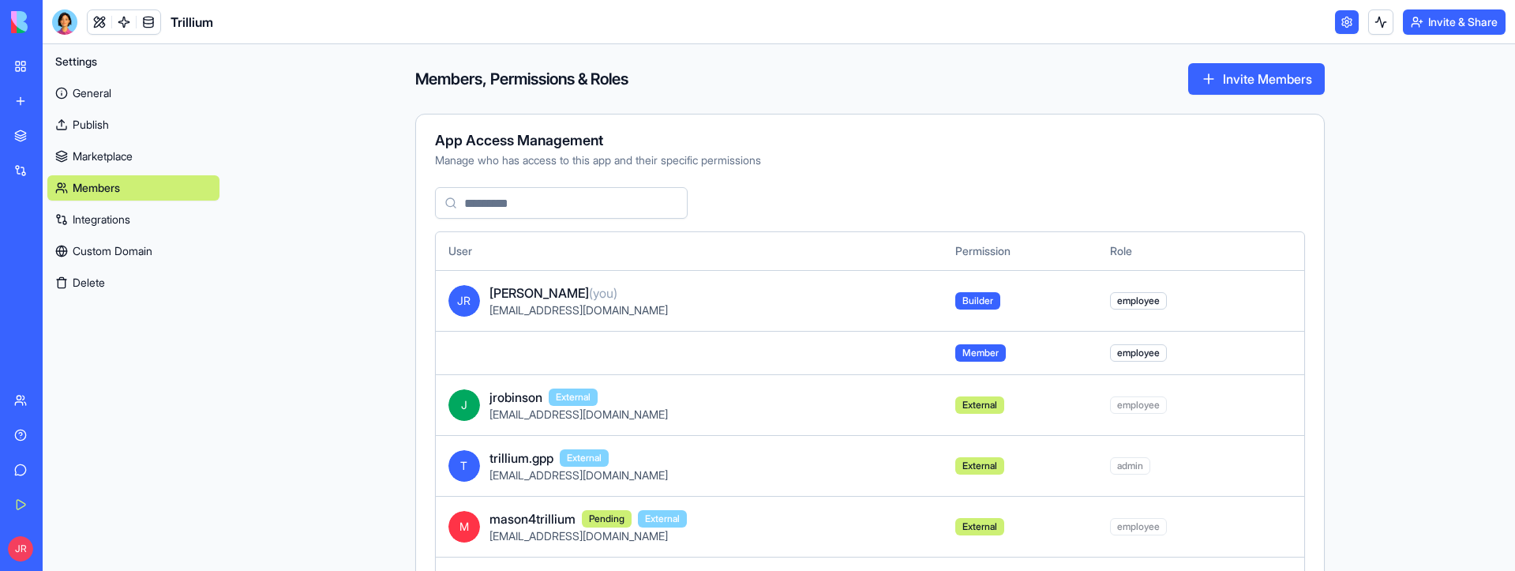
click at [530, 356] on td at bounding box center [689, 352] width 507 height 43
click at [532, 356] on td at bounding box center [689, 352] width 507 height 43
drag, startPoint x: 515, startPoint y: 355, endPoint x: 749, endPoint y: 353, distance: 233.7
click at [749, 353] on td at bounding box center [689, 352] width 507 height 43
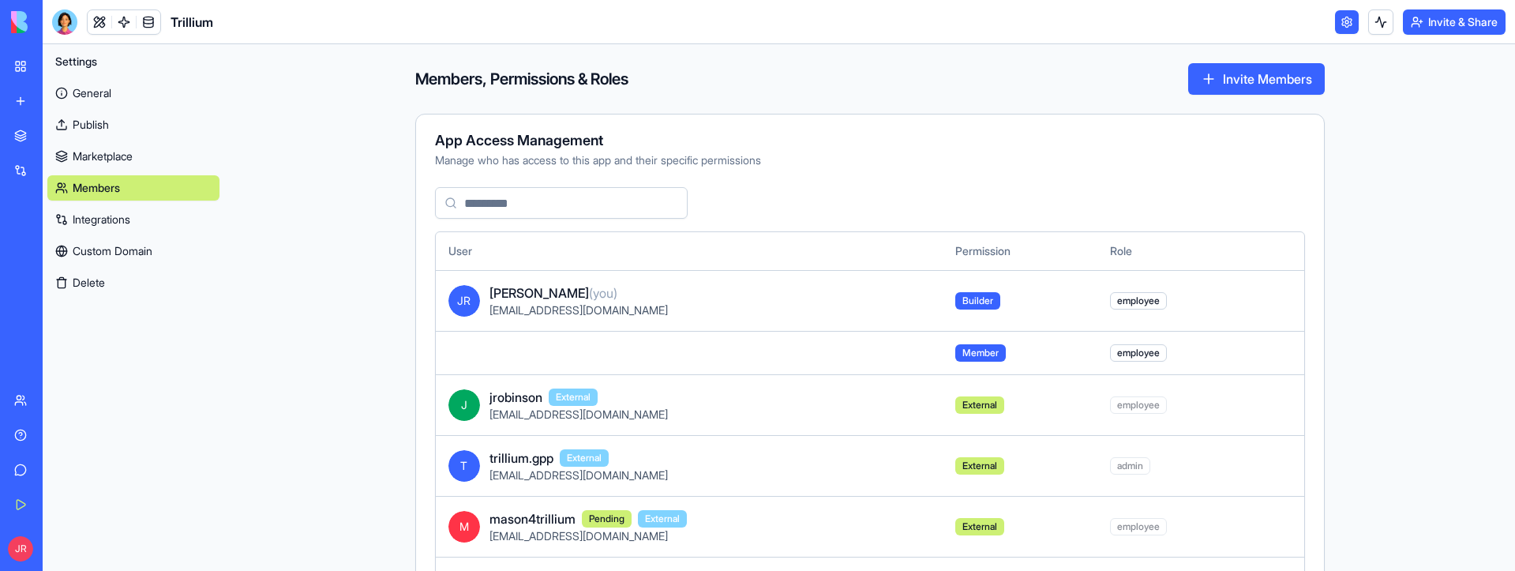
click at [766, 355] on td at bounding box center [689, 352] width 507 height 43
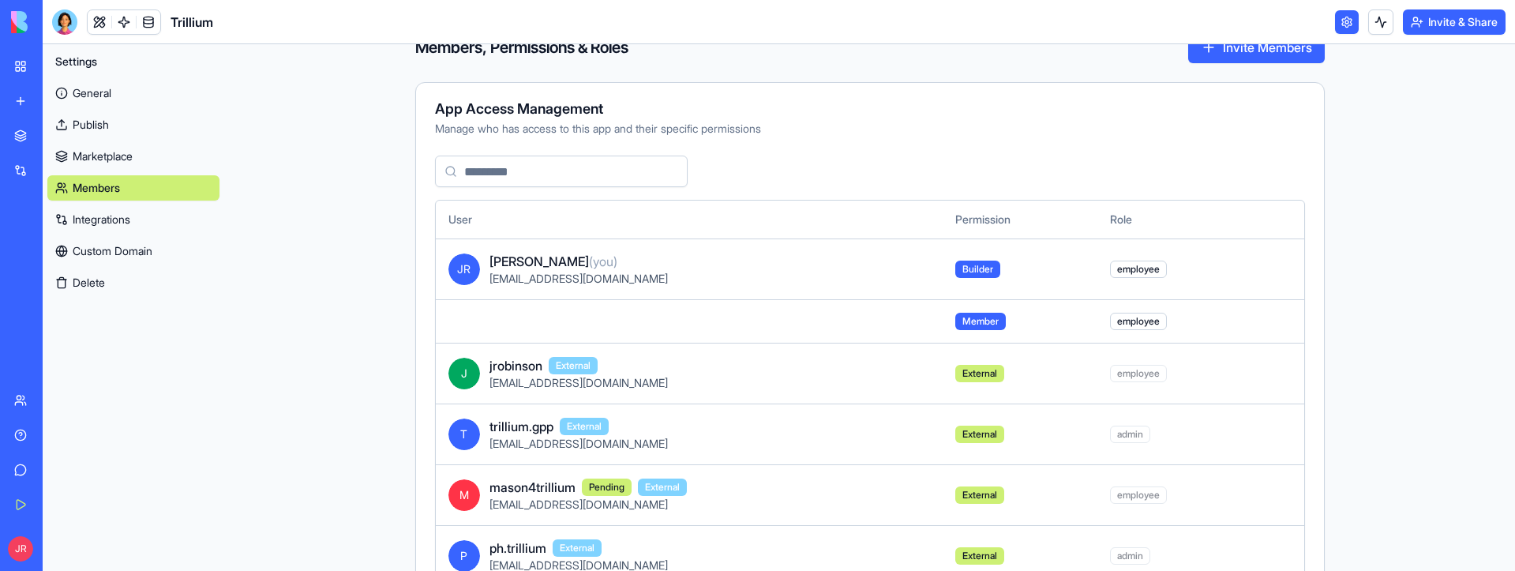
scroll to position [33, 0]
